Goal: Task Accomplishment & Management: Use online tool/utility

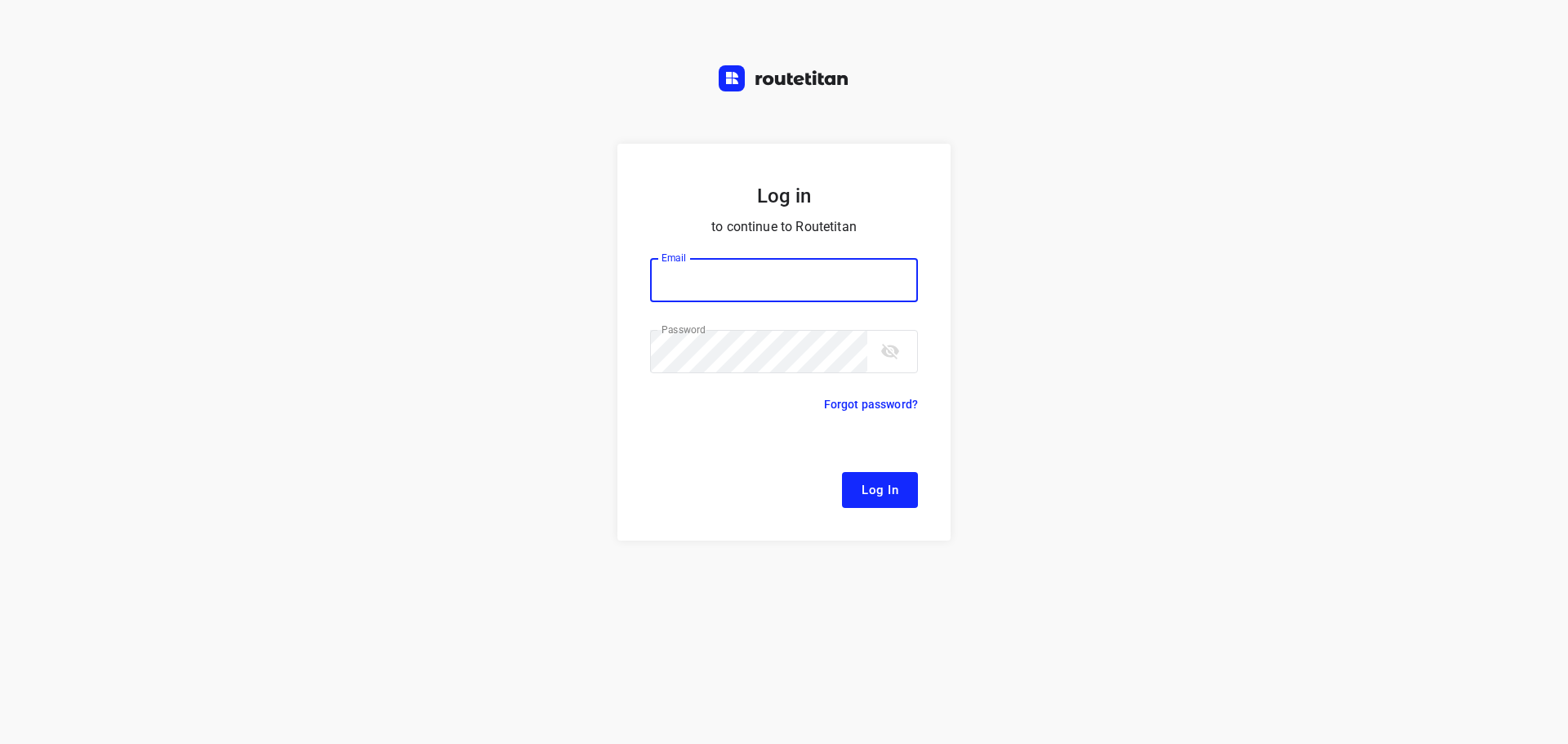
type input "[EMAIL_ADDRESS][DOMAIN_NAME]"
click at [877, 490] on span "Log In" at bounding box center [881, 490] width 37 height 21
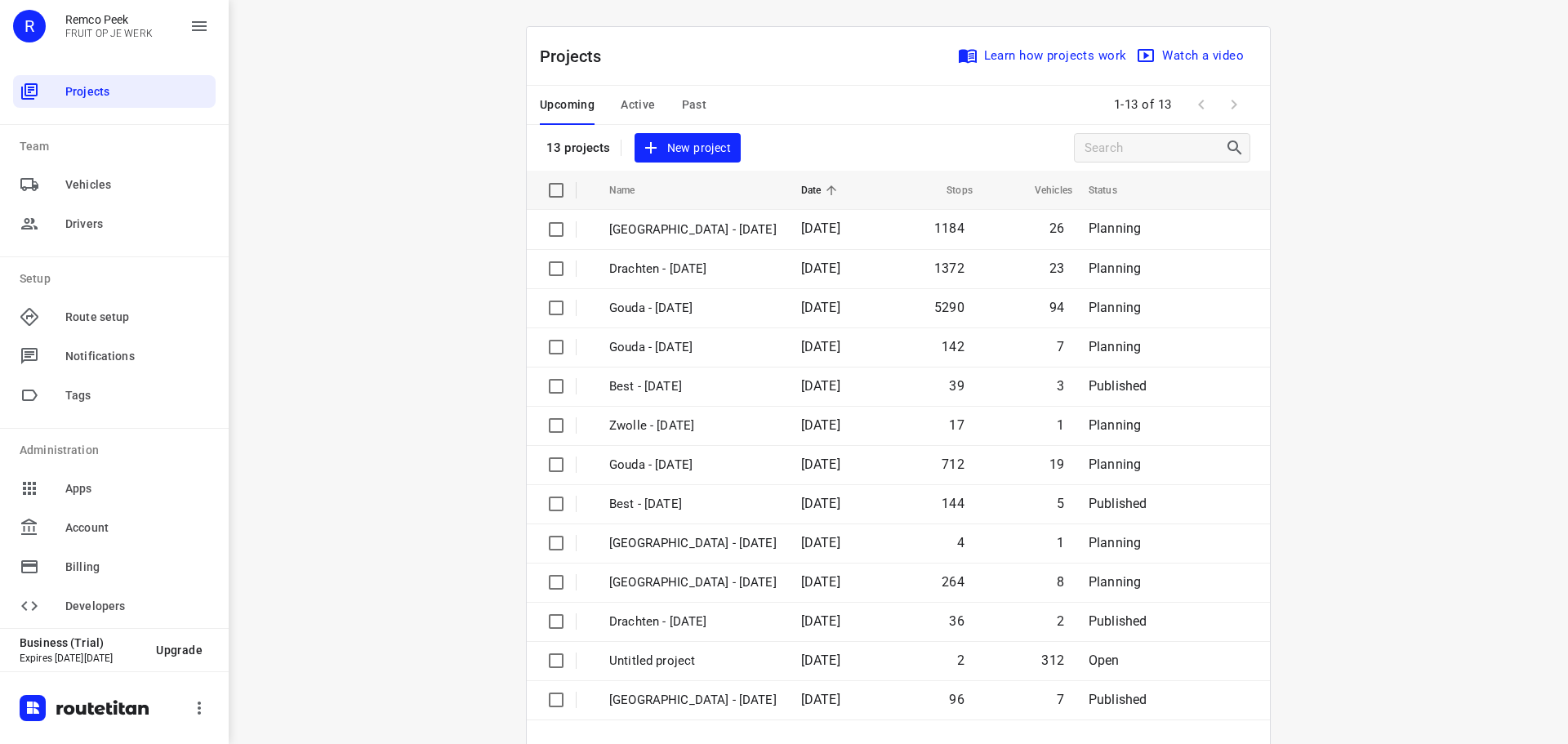
click at [624, 103] on span "Active" at bounding box center [638, 104] width 34 height 20
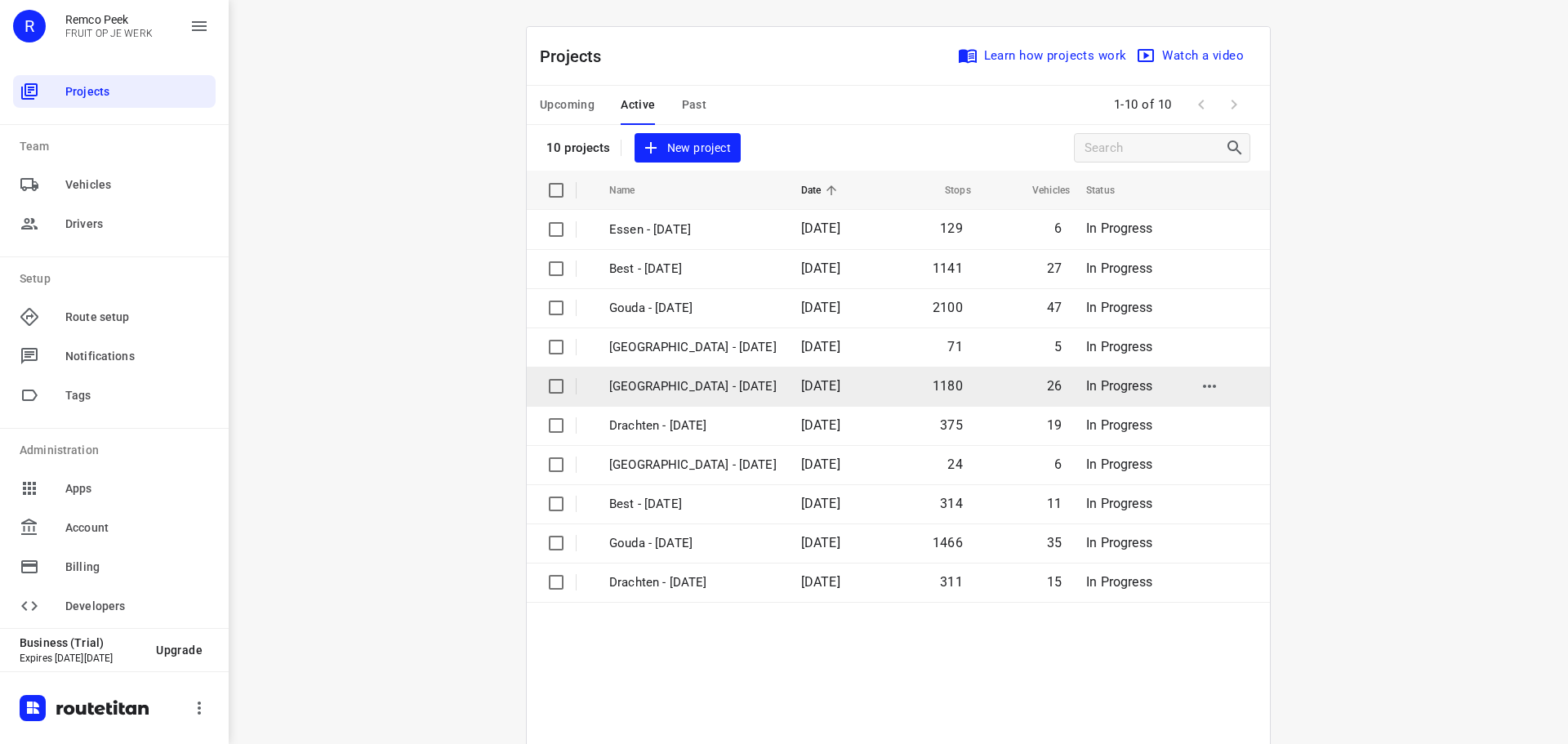
click at [659, 380] on p "[GEOGRAPHIC_DATA] - [DATE]" at bounding box center [693, 386] width 168 height 19
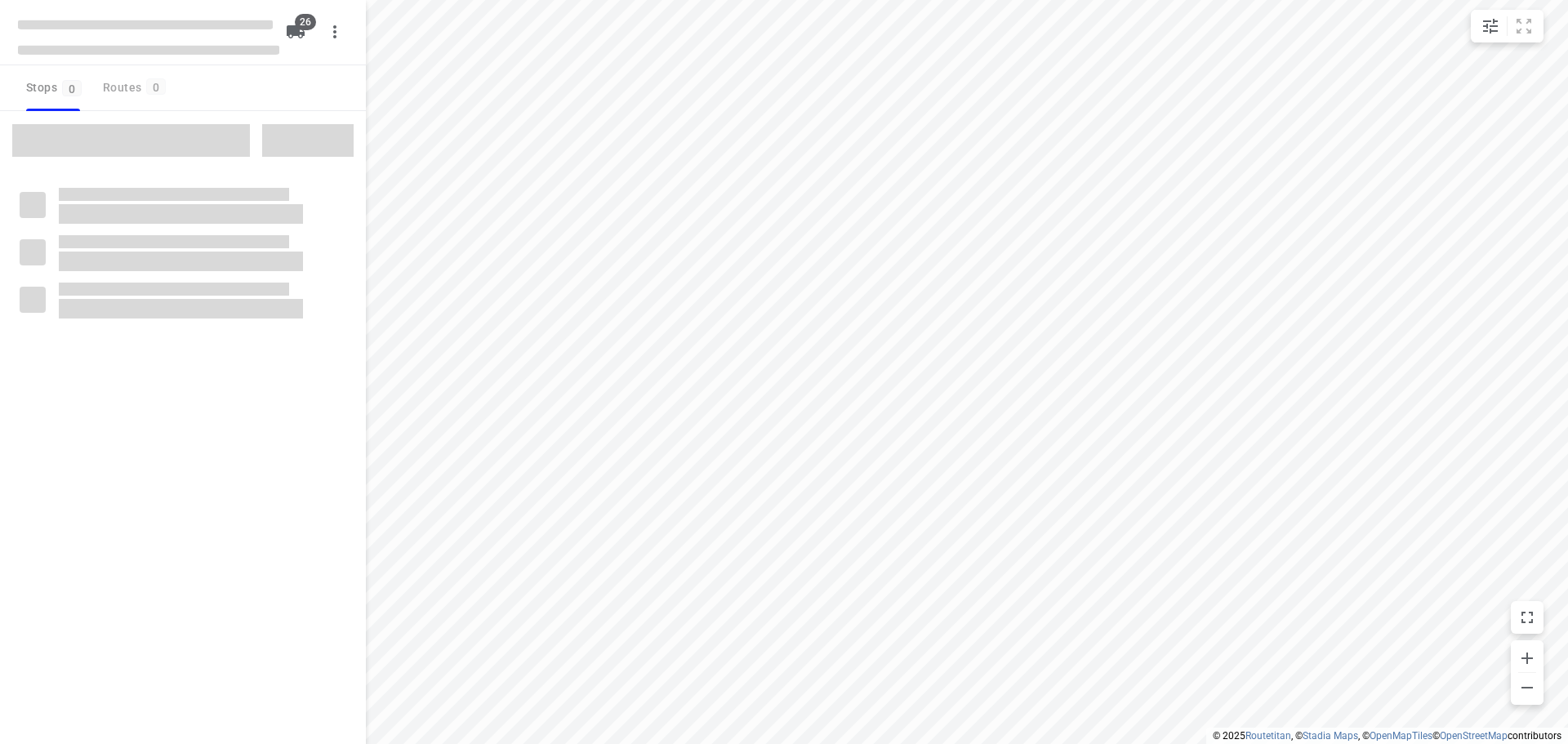
checkbox input "true"
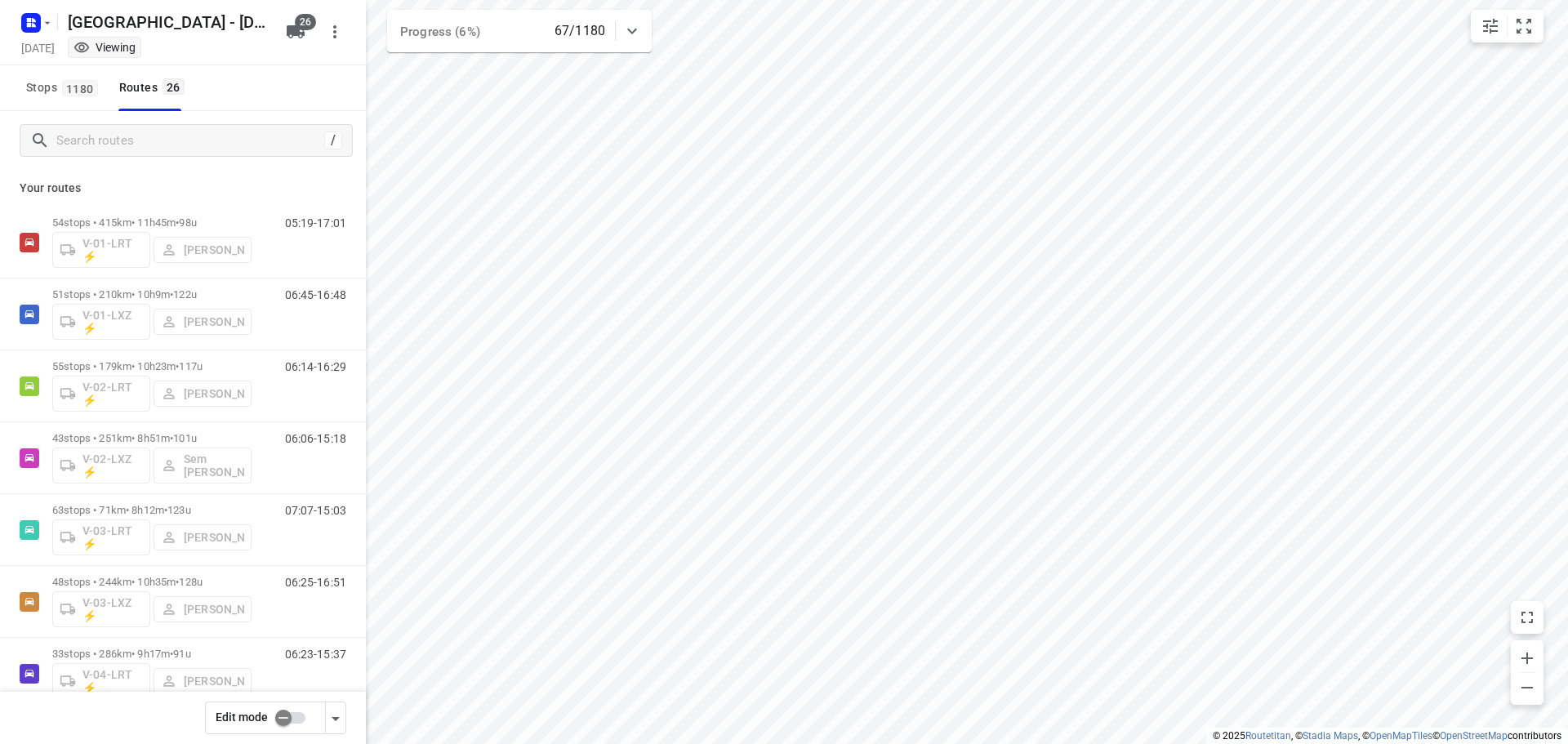
click at [173, 158] on div "/" at bounding box center [182, 140] width 366 height 59
click at [172, 147] on input "Search routes" at bounding box center [205, 141] width 294 height 25
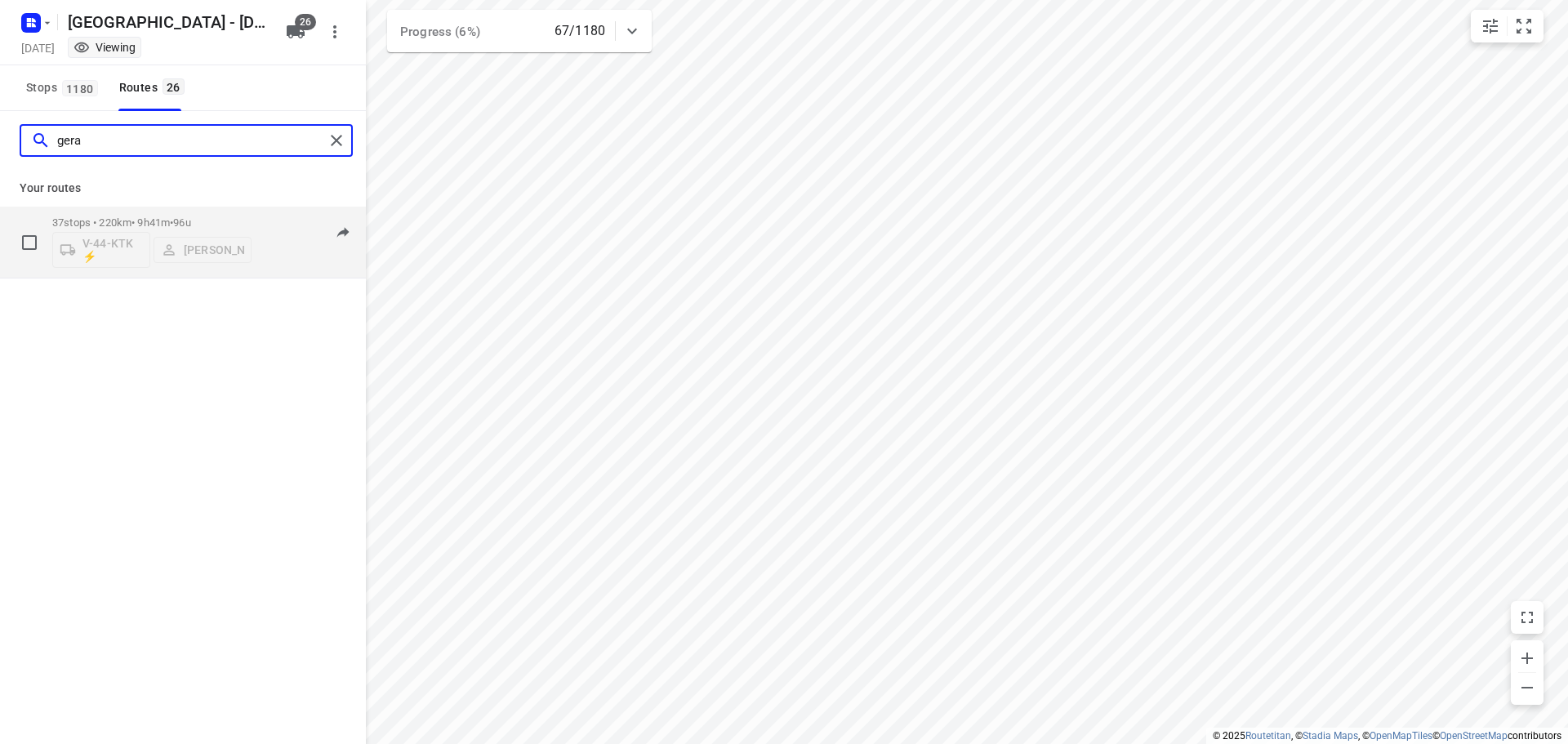
type input "gera"
click at [158, 214] on div "37 stops • 220km • 9h41m • 96u V-44-KTK ⚡ Gera van de Vreugde" at bounding box center [152, 243] width 199 height 68
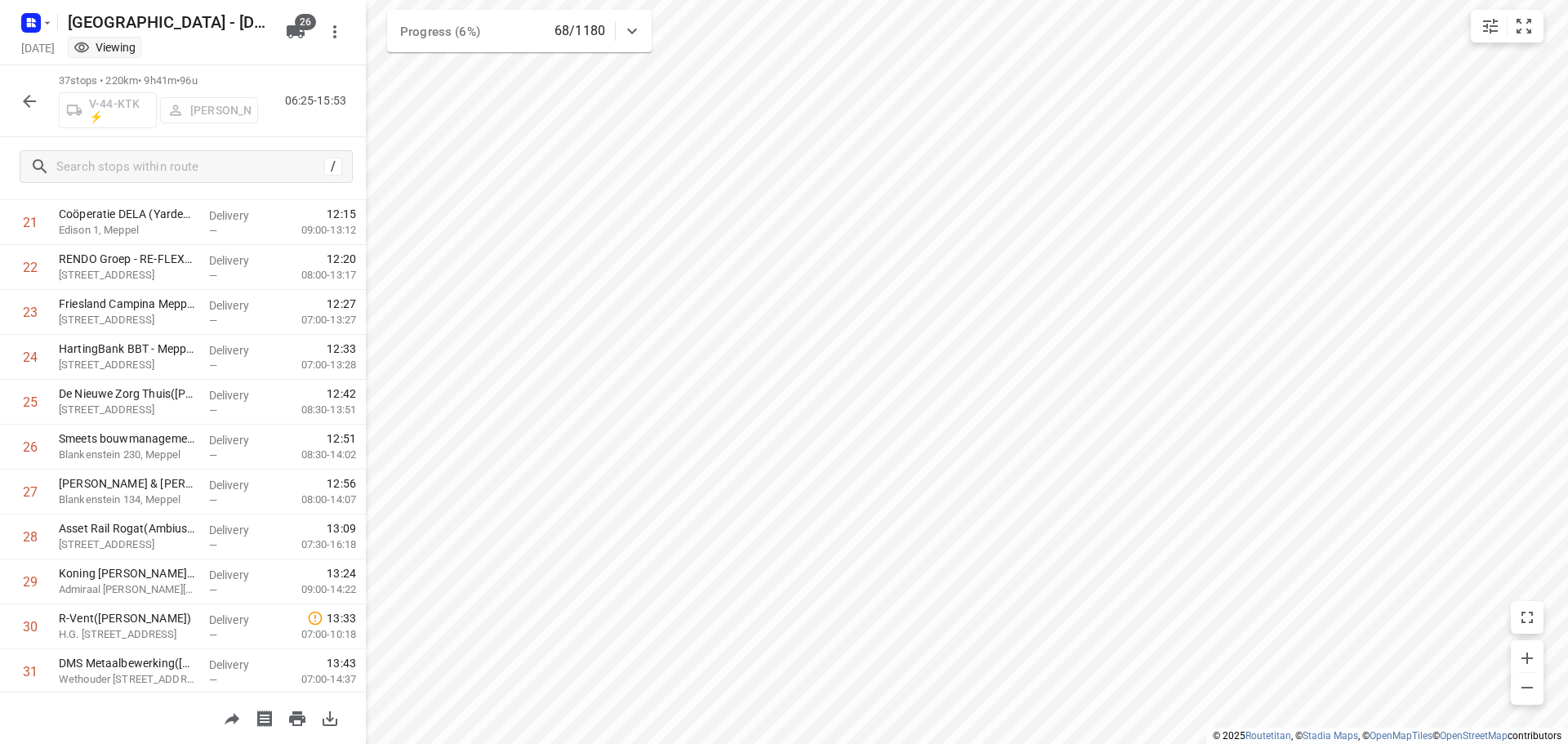
scroll to position [1293, 0]
click at [24, 93] on icon "button" at bounding box center [29, 101] width 20 height 20
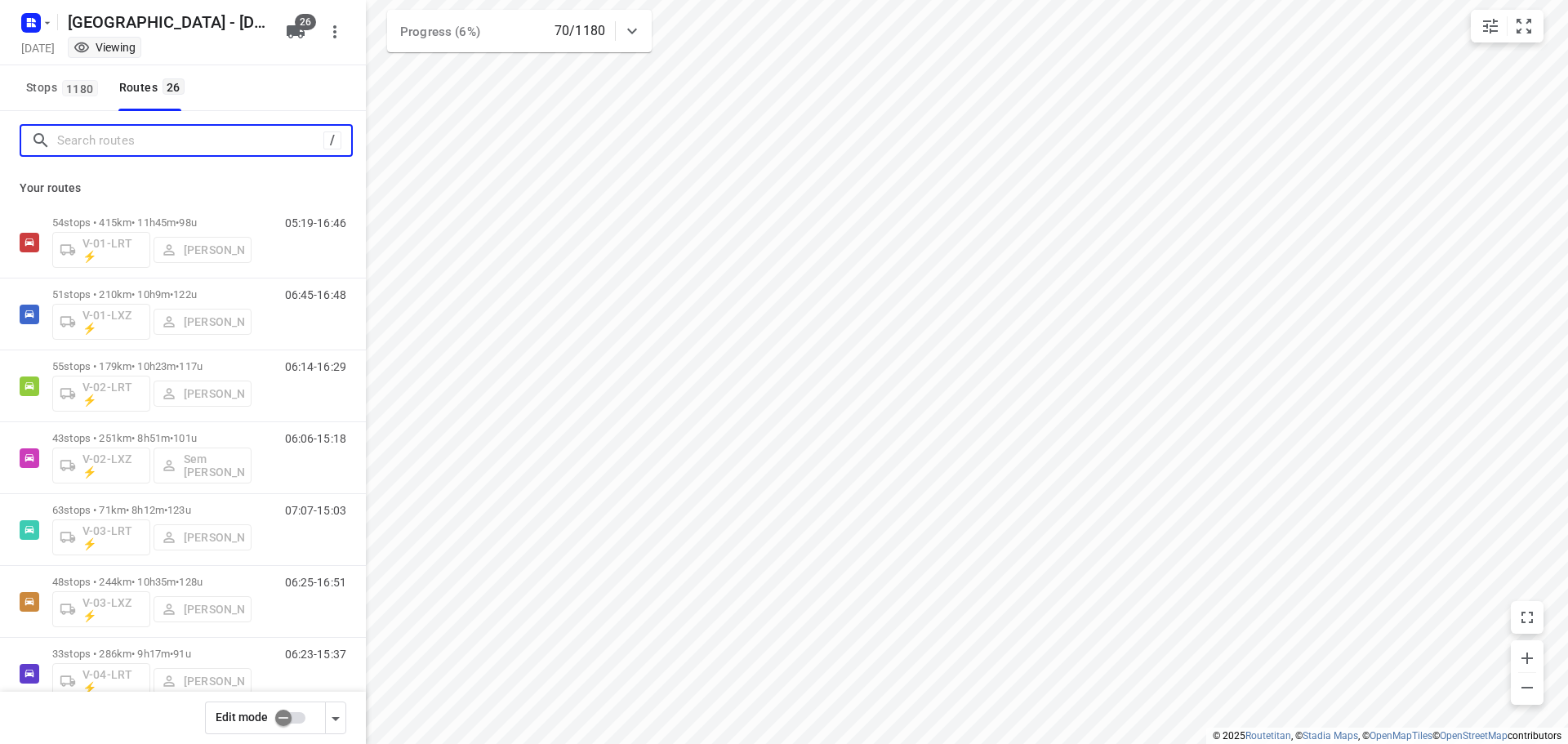
click at [87, 137] on input "Search routes" at bounding box center [190, 141] width 266 height 25
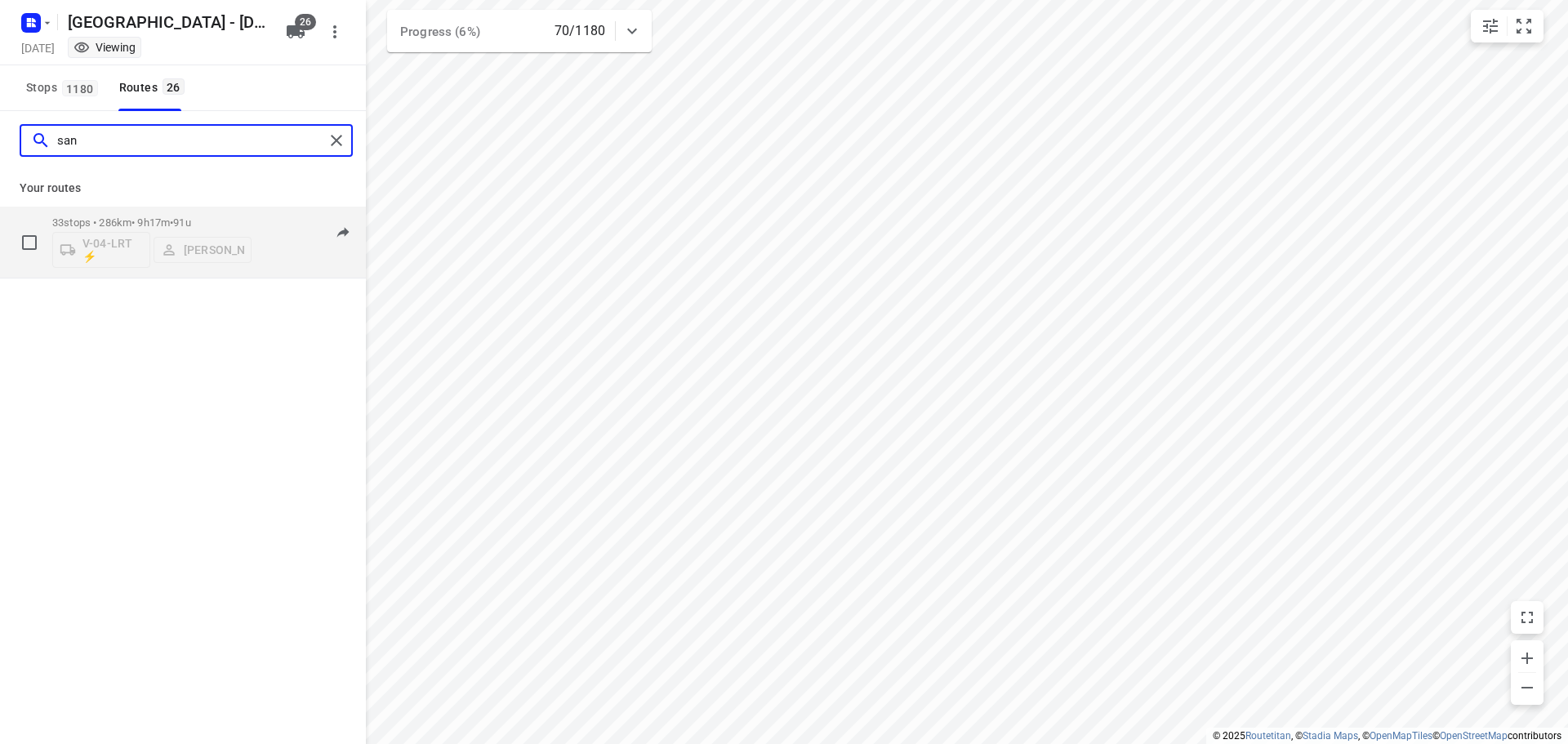
type input "san"
click at [78, 216] on p "33 stops • 286km • 9h17m • 91u" at bounding box center [152, 222] width 199 height 13
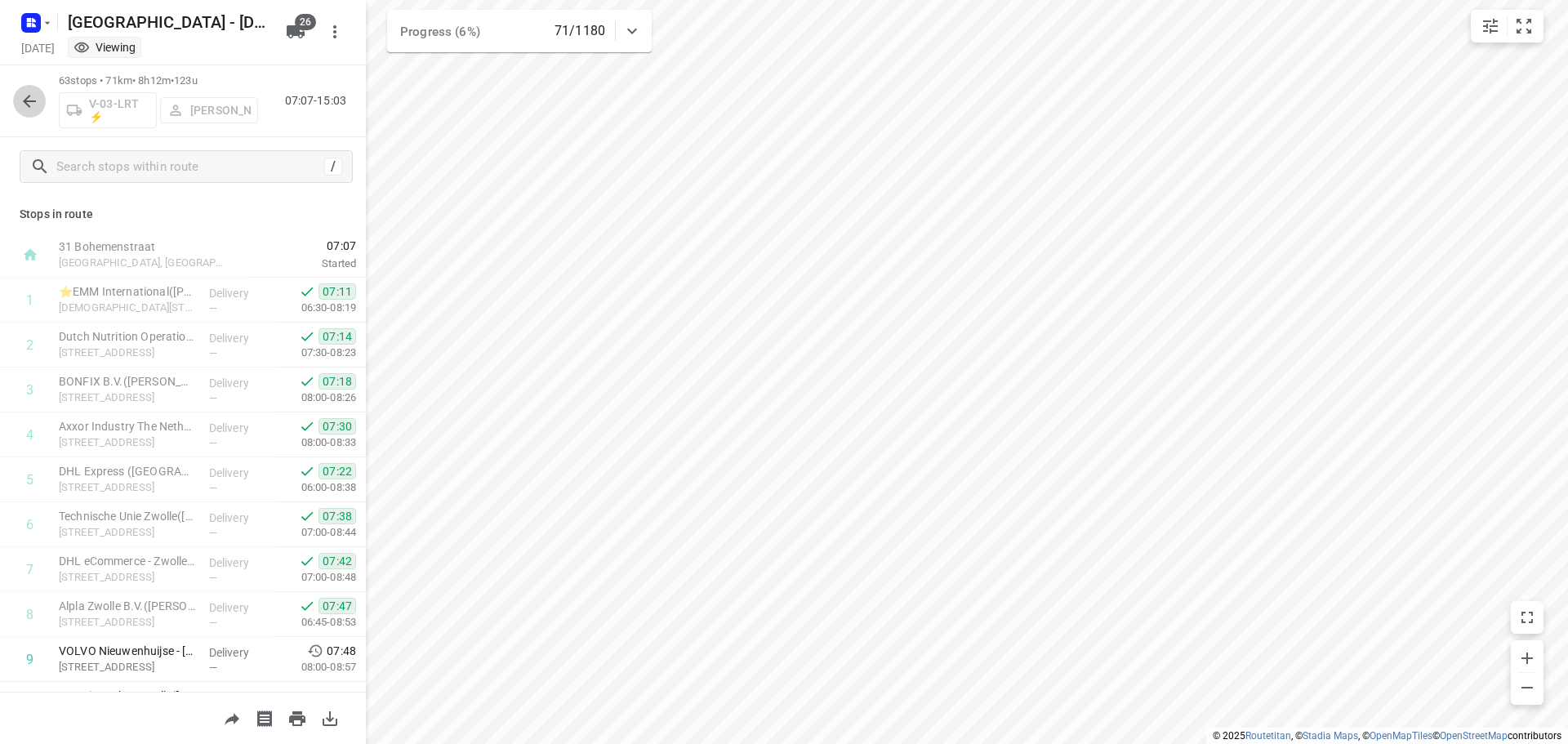
click at [33, 99] on icon "button" at bounding box center [29, 101] width 20 height 20
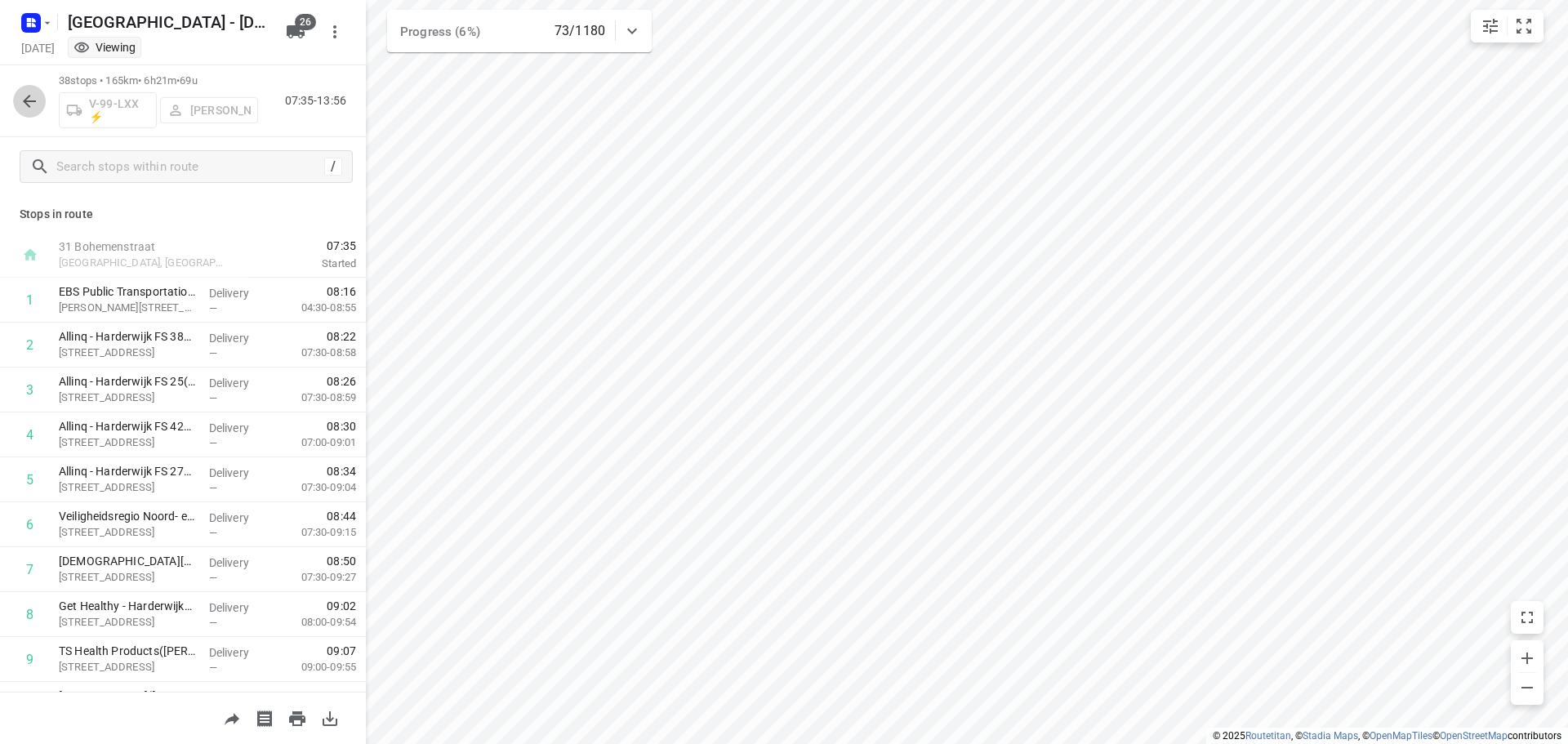
click at [25, 103] on icon "button" at bounding box center [28, 100] width 13 height 13
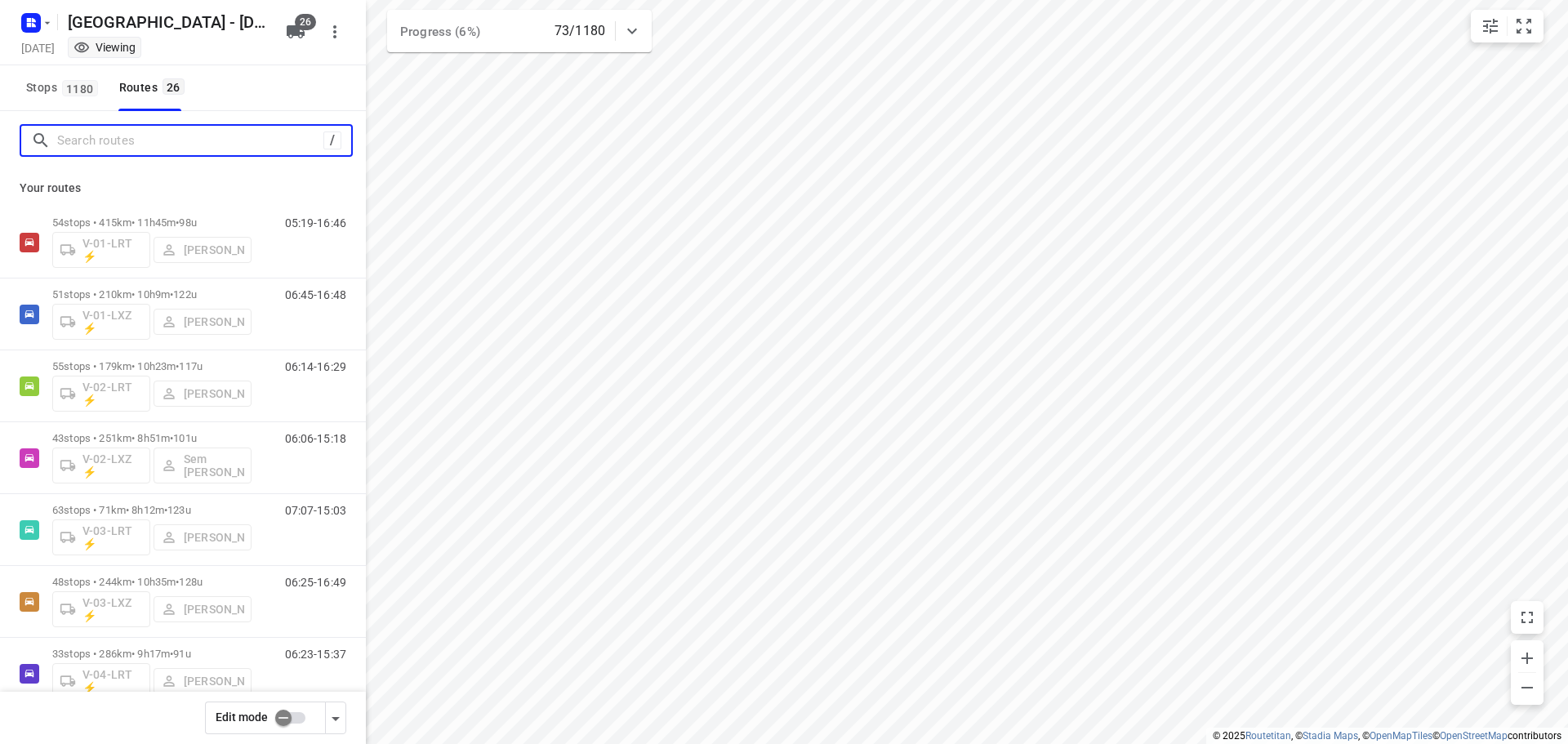
click at [100, 144] on input "Search routes" at bounding box center [190, 141] width 266 height 25
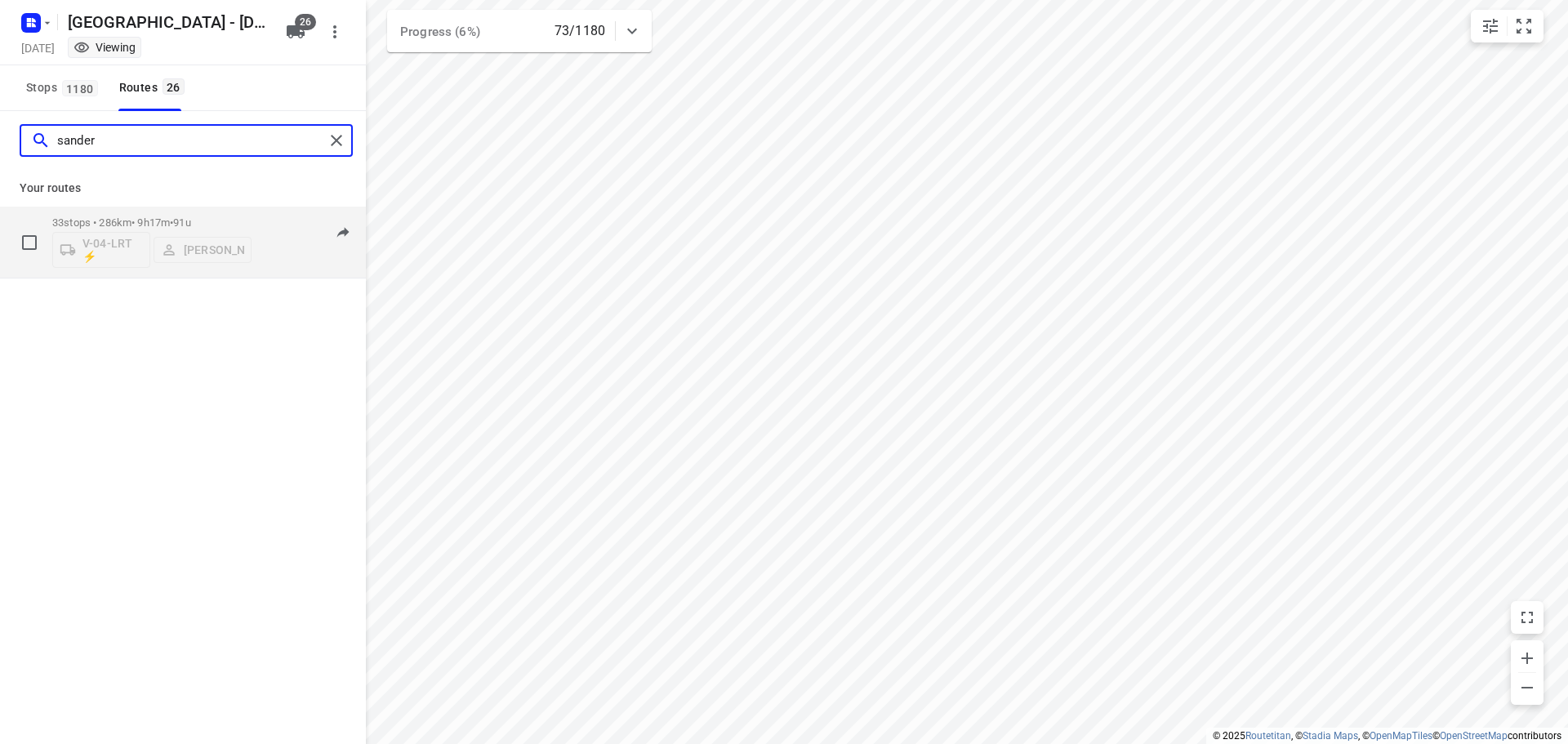
type input "sander"
click at [89, 215] on div "33 stops • 286km • 9h17m • 91u V-04-LRT ⚡ [PERSON_NAME]" at bounding box center [152, 243] width 199 height 68
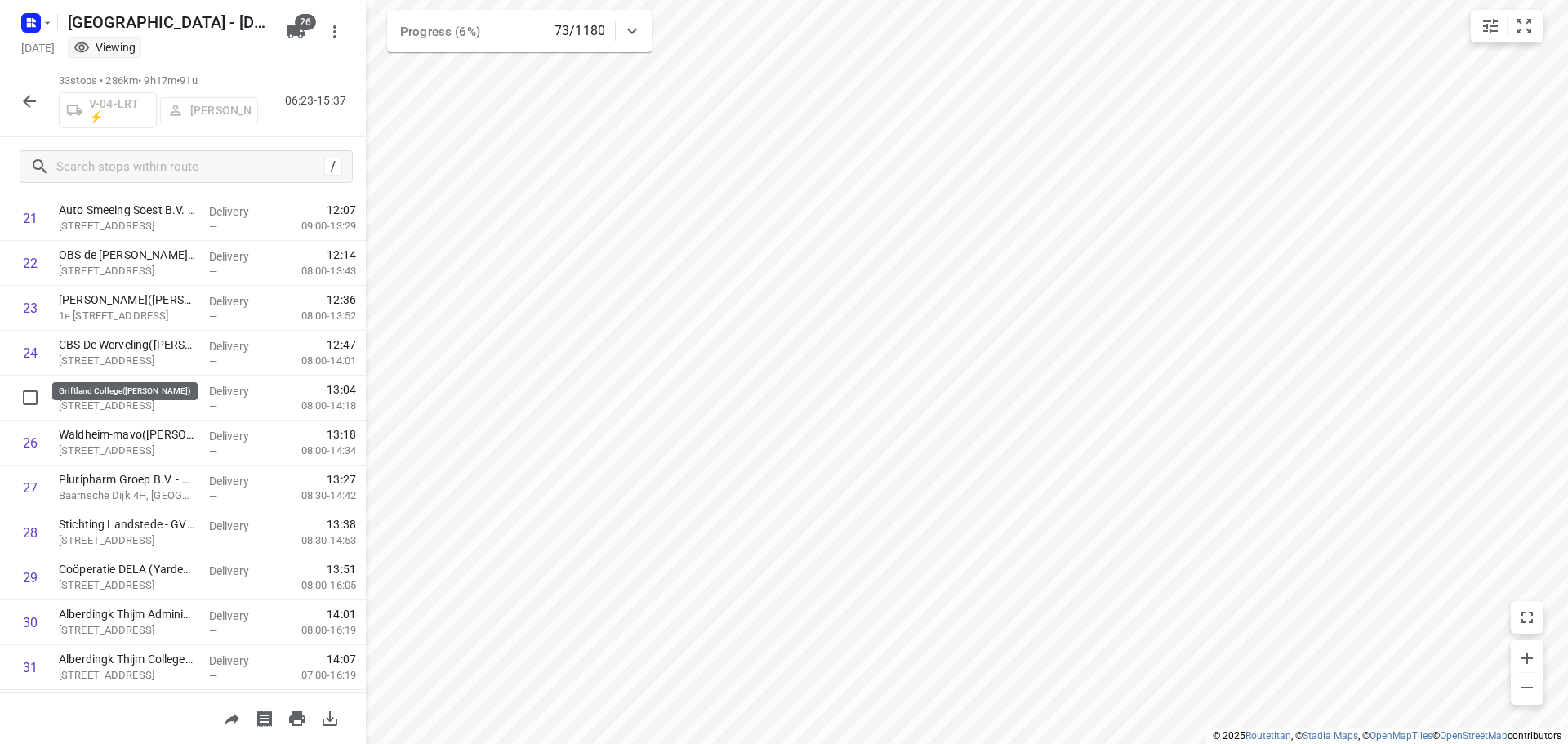
scroll to position [1114, 0]
click at [20, 96] on icon "button" at bounding box center [29, 101] width 20 height 20
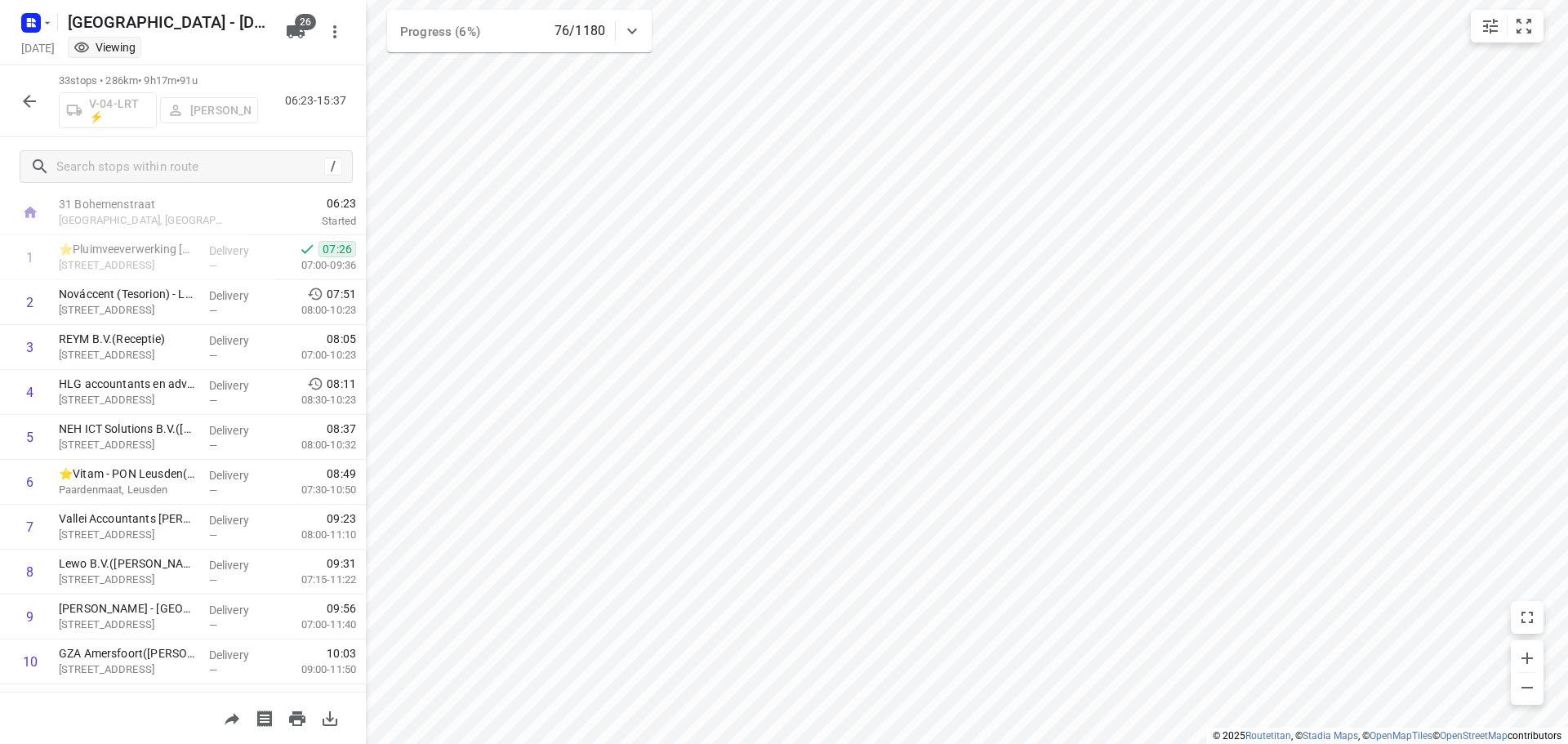
scroll to position [0, 0]
